Goal: Navigation & Orientation: Find specific page/section

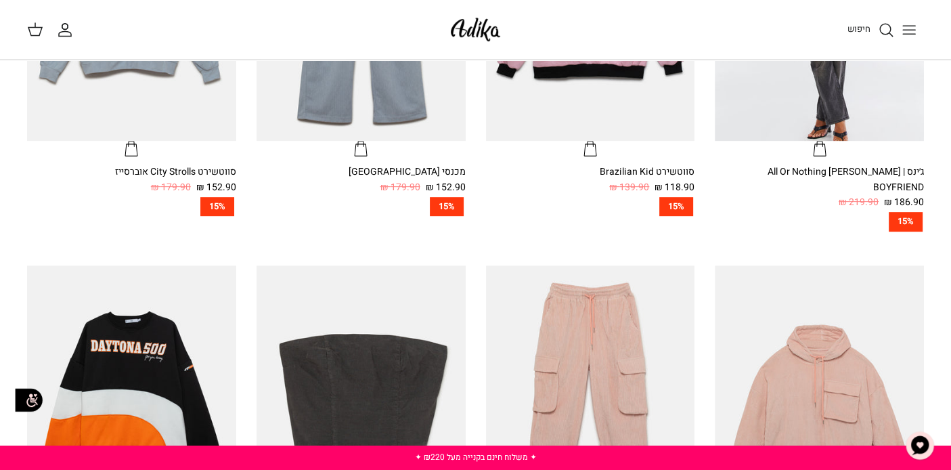
scroll to position [758, 0]
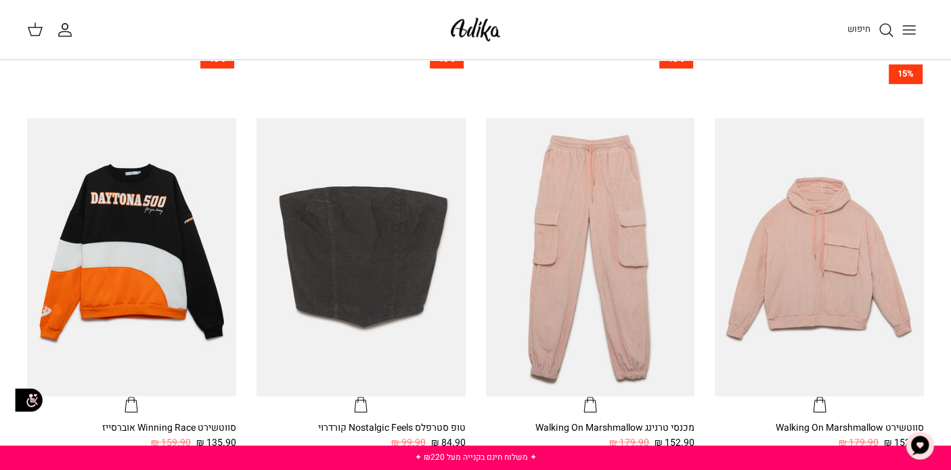
click at [912, 34] on icon "Toggle menu" at bounding box center [909, 30] width 16 height 16
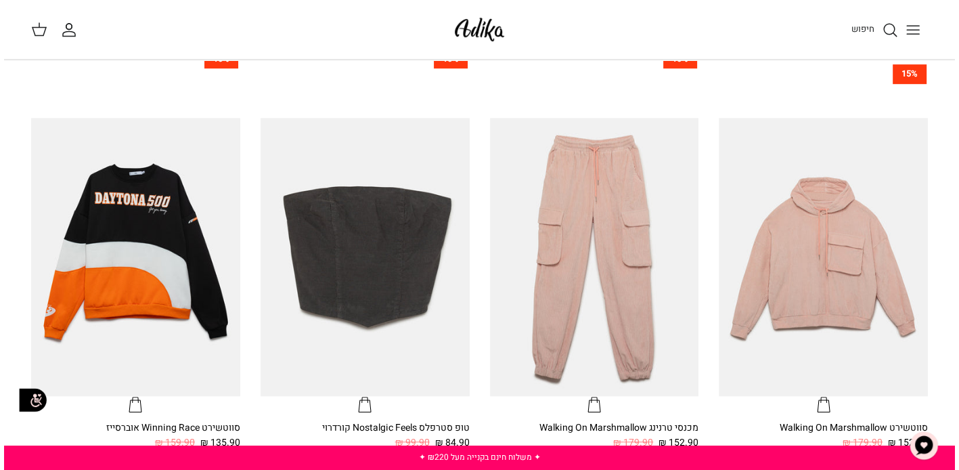
scroll to position [760, 0]
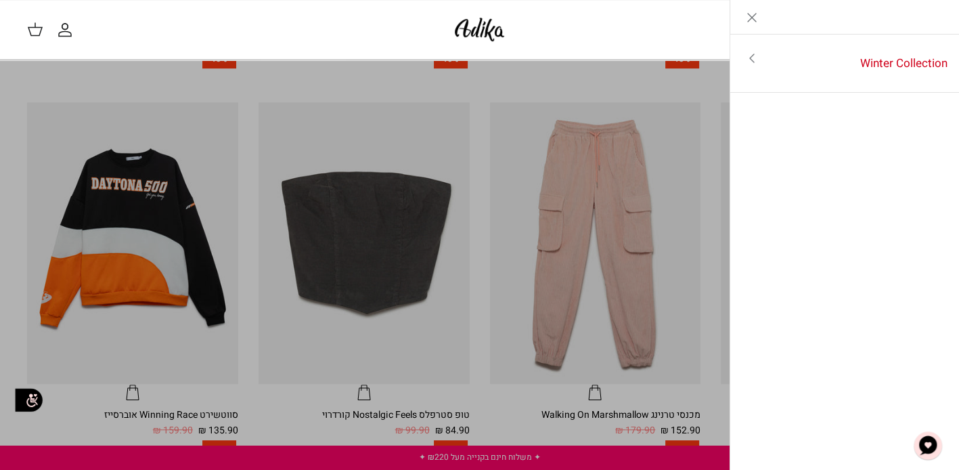
click at [752, 20] on icon "Close" at bounding box center [752, 17] width 16 height 16
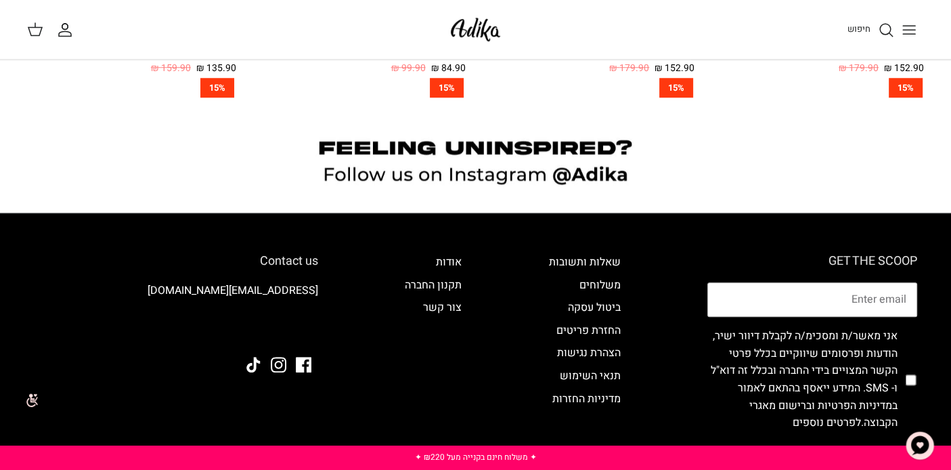
scroll to position [1137, 0]
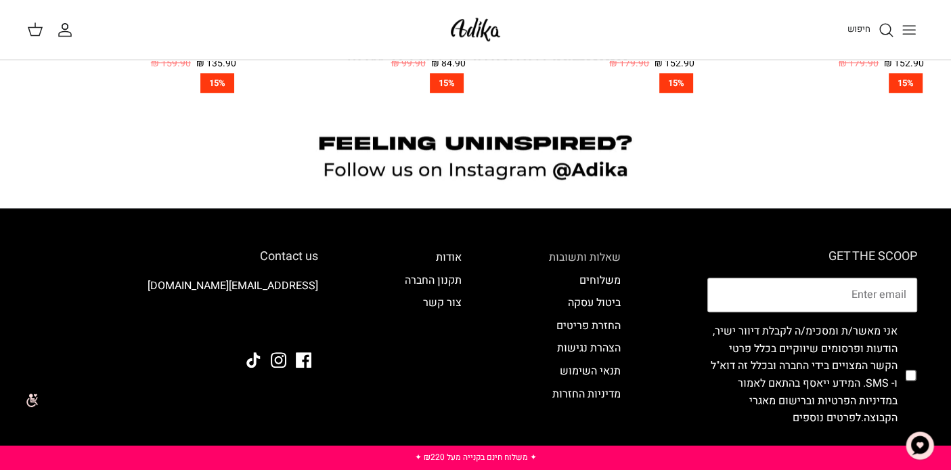
click at [588, 249] on link "שאלות ותשובות" at bounding box center [585, 257] width 72 height 16
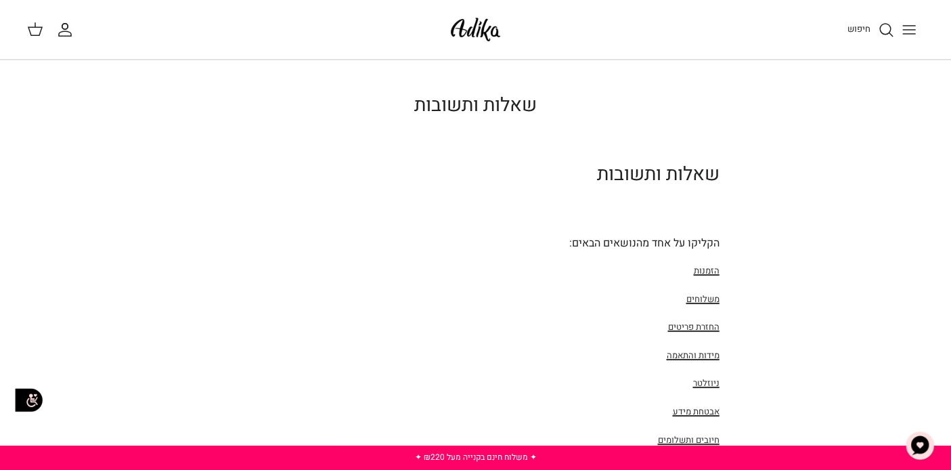
click at [484, 26] on img at bounding box center [476, 30] width 58 height 32
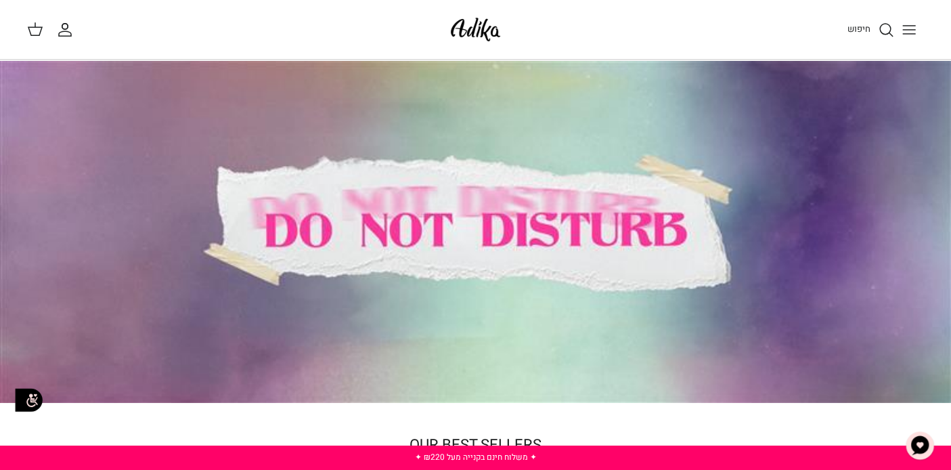
click at [907, 28] on icon "Toggle menu" at bounding box center [909, 30] width 16 height 16
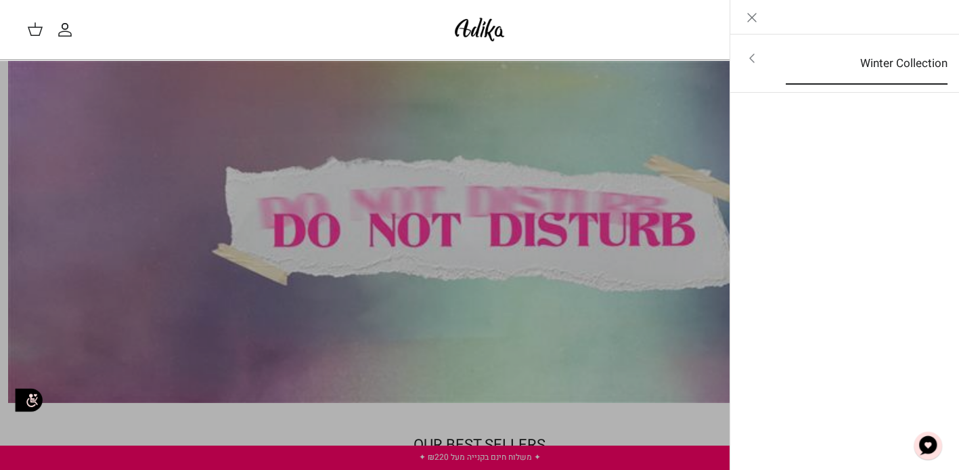
click at [899, 57] on link "Winter Collection" at bounding box center [866, 64] width 186 height 42
click at [886, 59] on link "לכל הפריטים" at bounding box center [845, 60] width 216 height 34
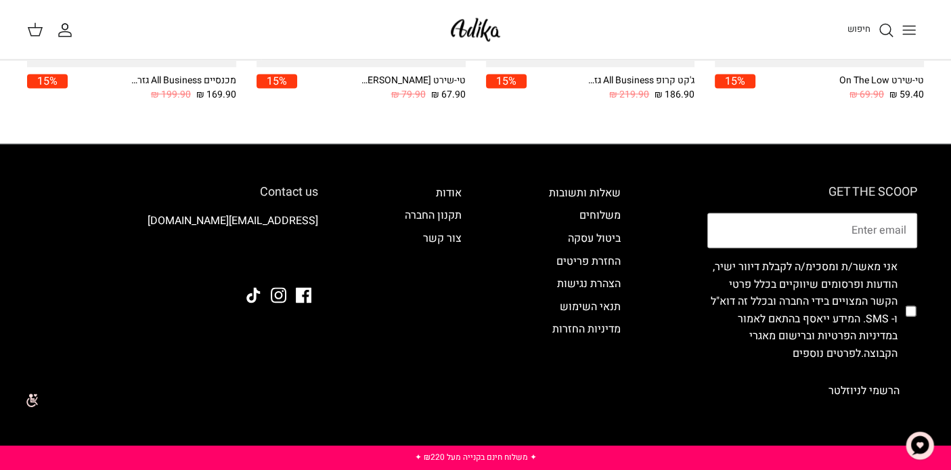
scroll to position [1840, 0]
